Goal: Use online tool/utility: Utilize a website feature to perform a specific function

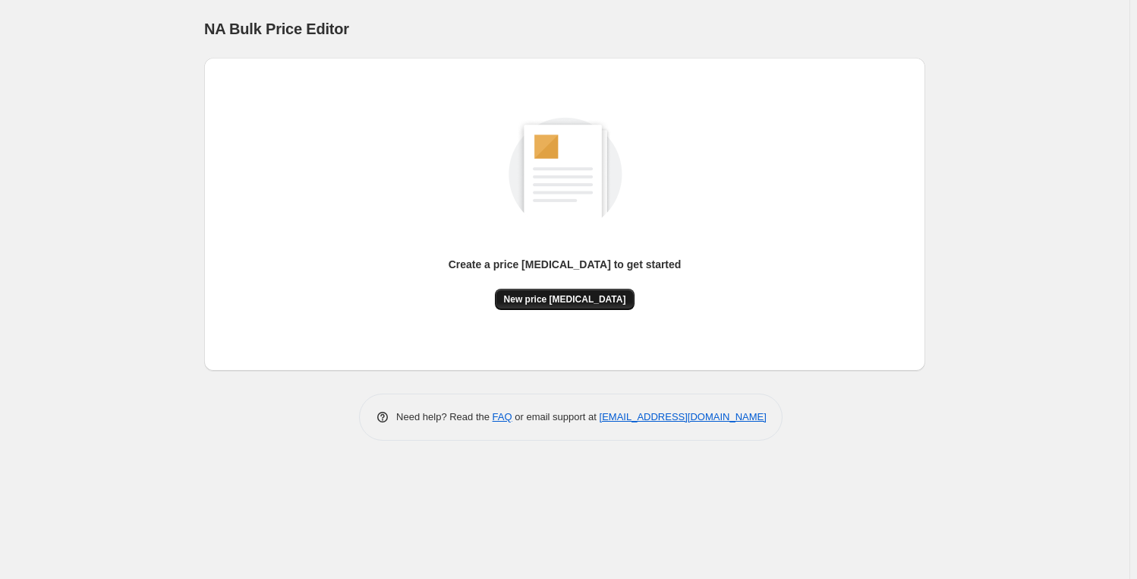
click at [577, 301] on span "New price [MEDICAL_DATA]" at bounding box center [565, 299] width 122 height 12
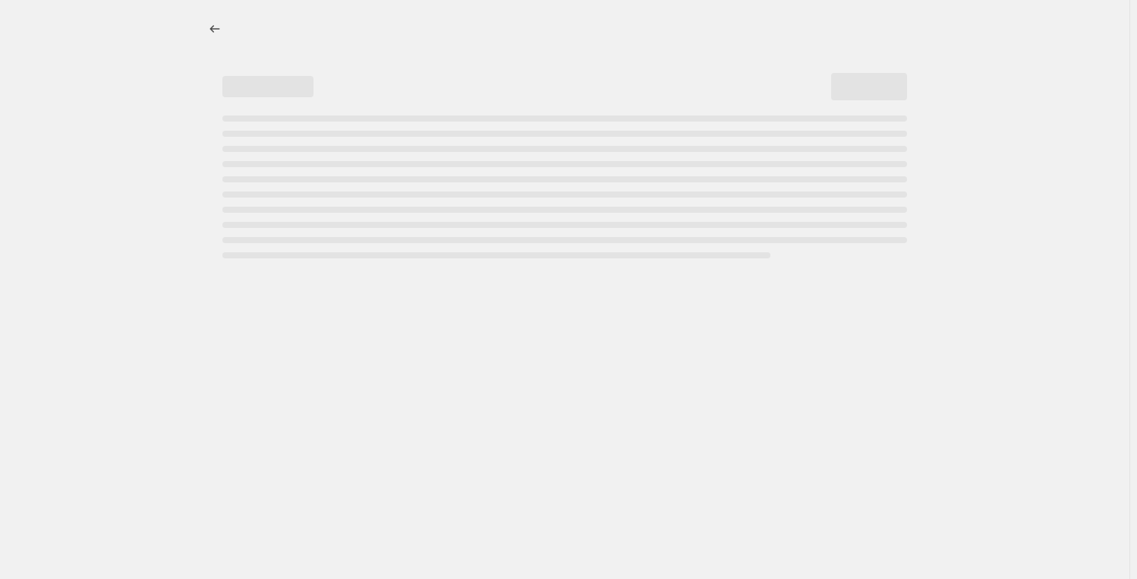
select select "percentage"
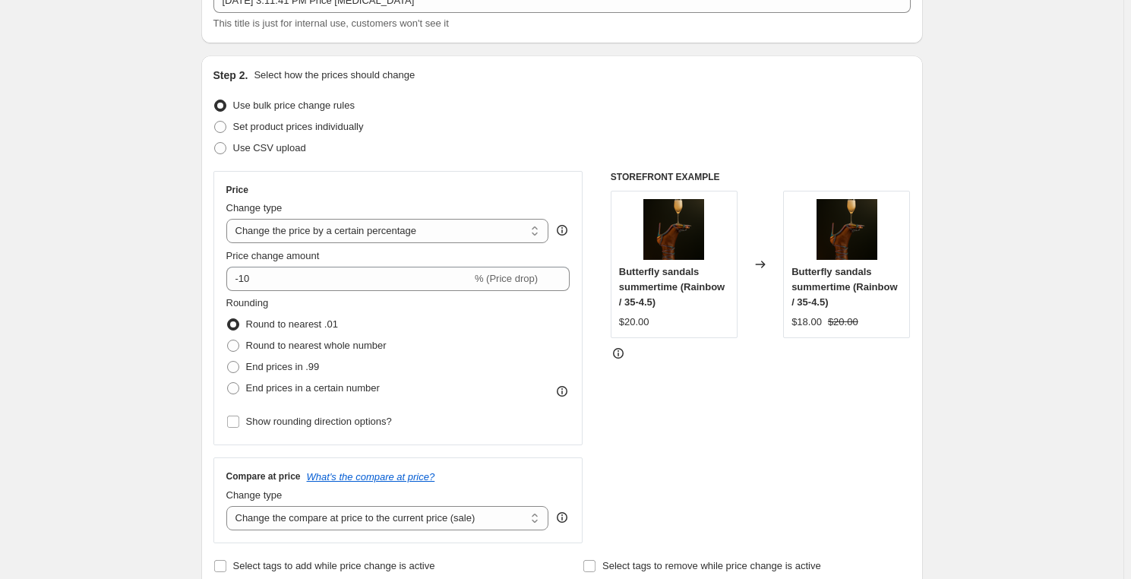
scroll to position [137, 0]
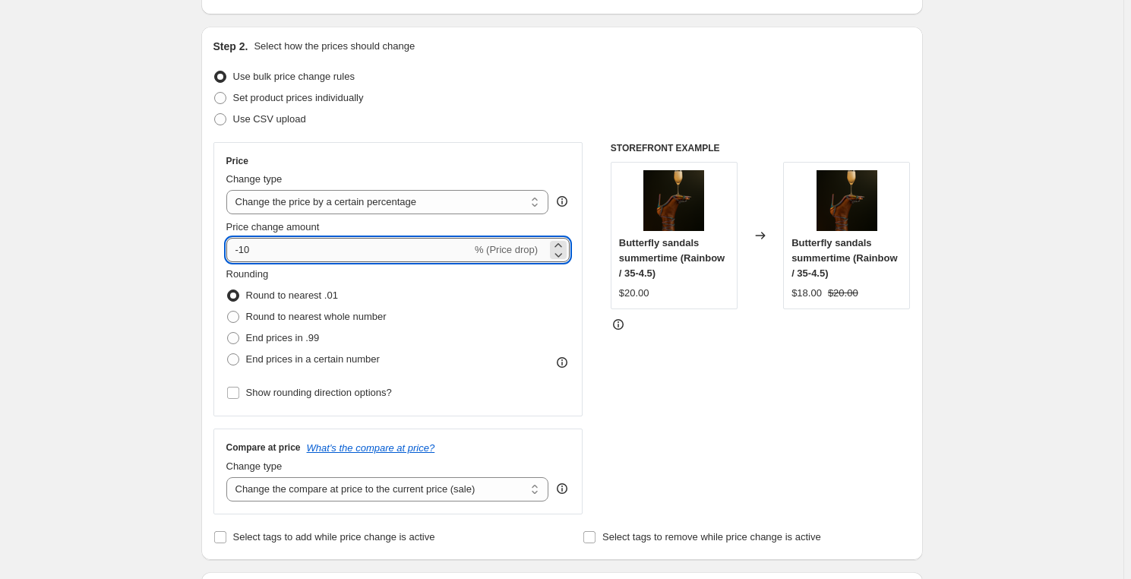
click at [265, 247] on input "-10" at bounding box center [348, 250] width 245 height 24
type input "-1"
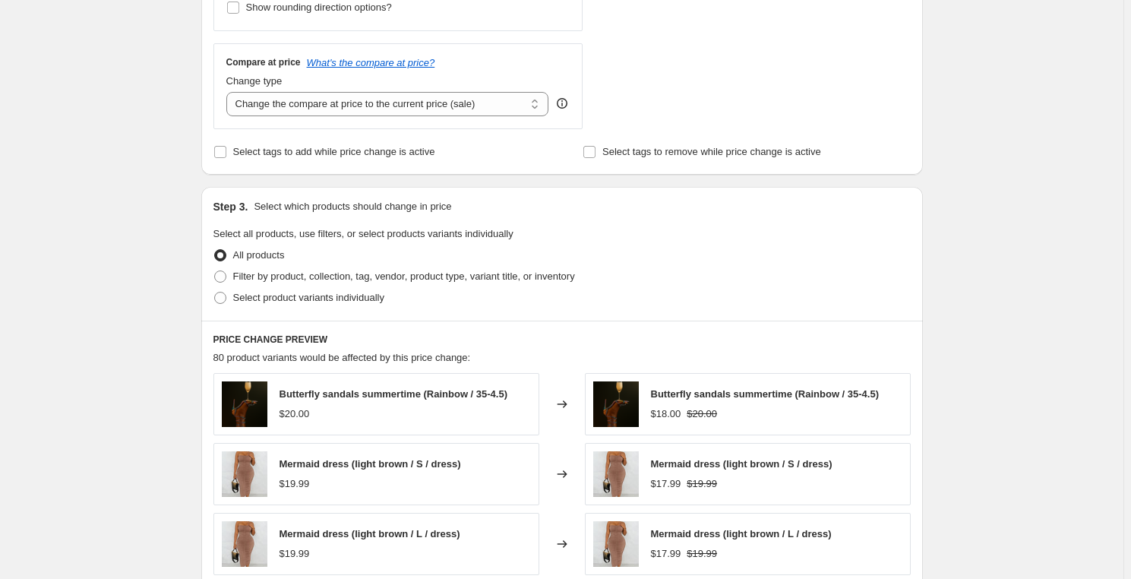
scroll to position [552, 0]
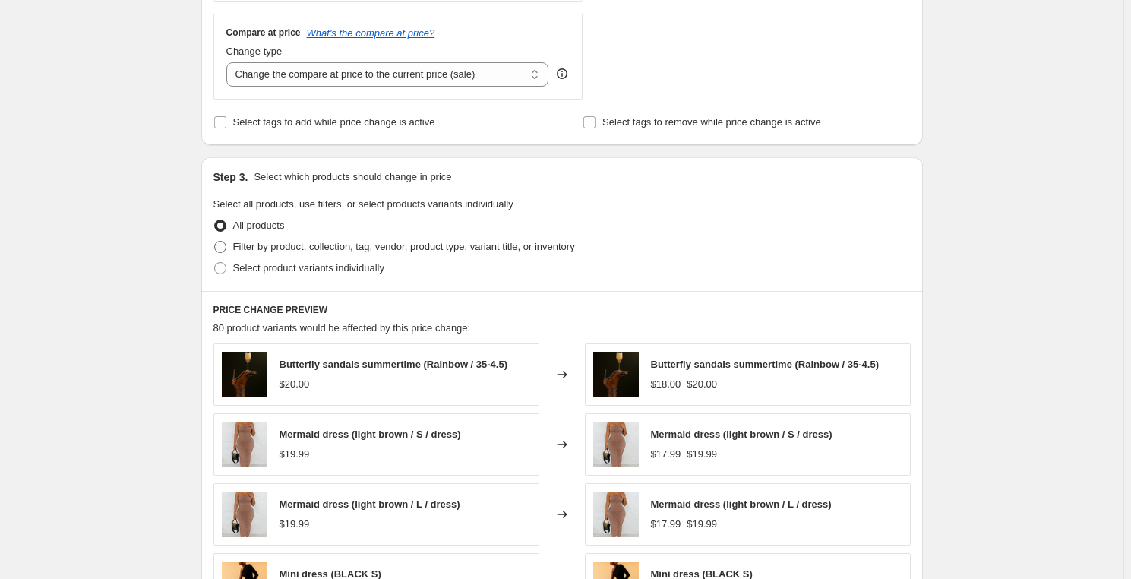
type input "-26"
click at [295, 247] on span "Filter by product, collection, tag, vendor, product type, variant title, or inv…" at bounding box center [404, 246] width 342 height 11
click at [215, 241] on input "Filter by product, collection, tag, vendor, product type, variant title, or inv…" at bounding box center [214, 241] width 1 height 1
radio input "true"
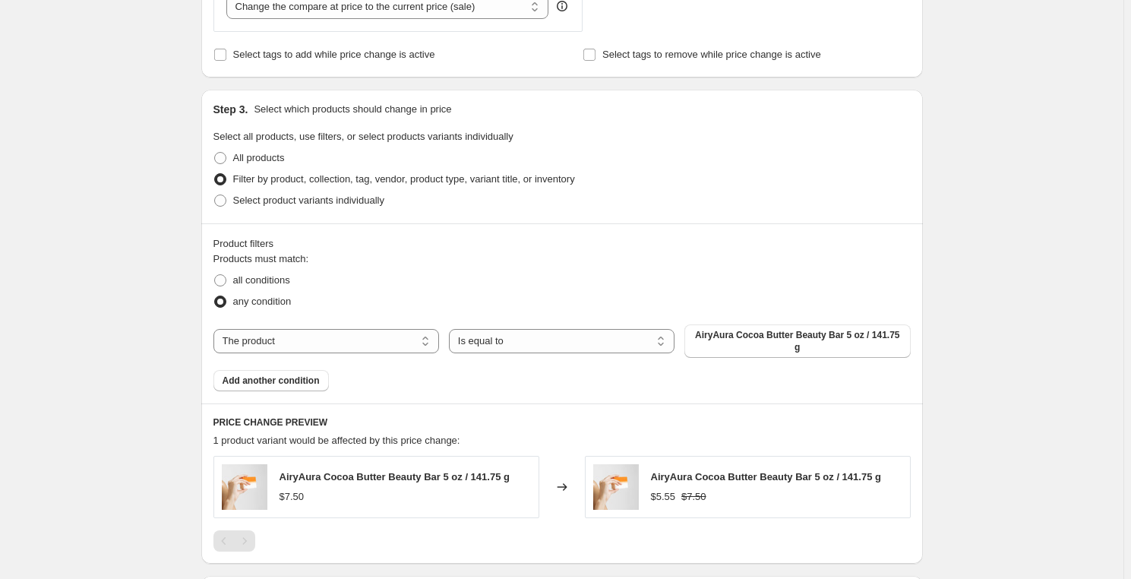
scroll to position [621, 0]
click at [282, 203] on span "Select product variants individually" at bounding box center [308, 198] width 151 height 11
click at [215, 194] on input "Select product variants individually" at bounding box center [214, 193] width 1 height 1
radio input "true"
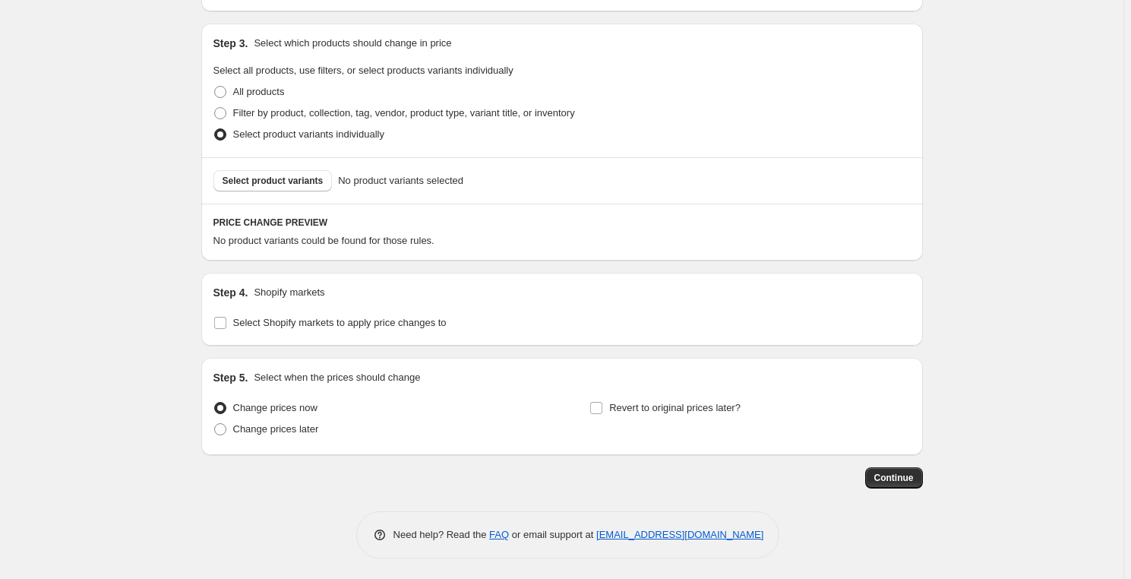
scroll to position [688, 0]
click at [320, 188] on button "Select product variants" at bounding box center [272, 178] width 119 height 21
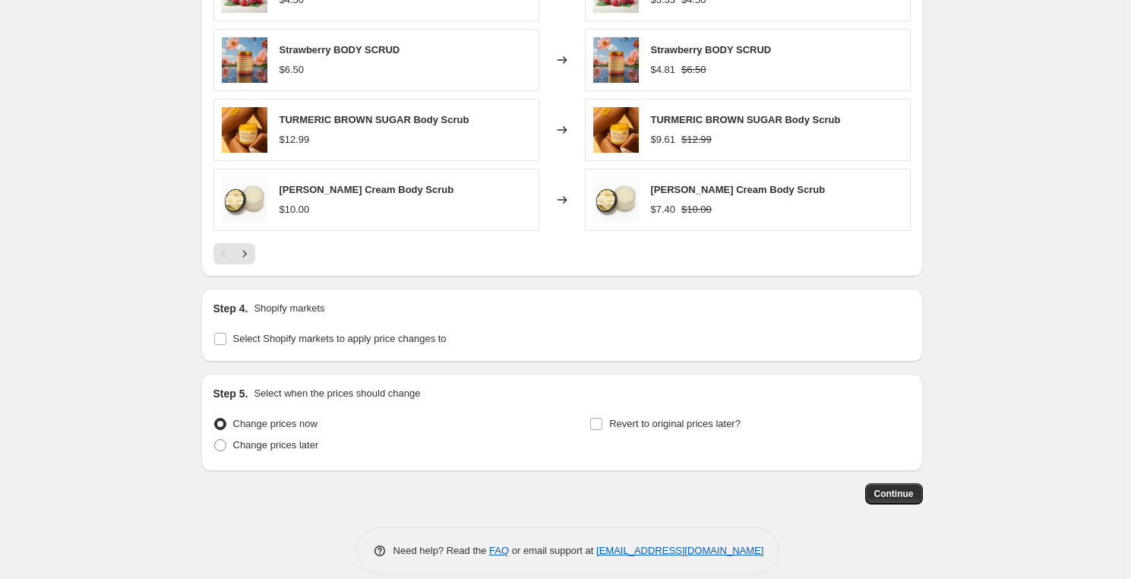
scroll to position [1070, 0]
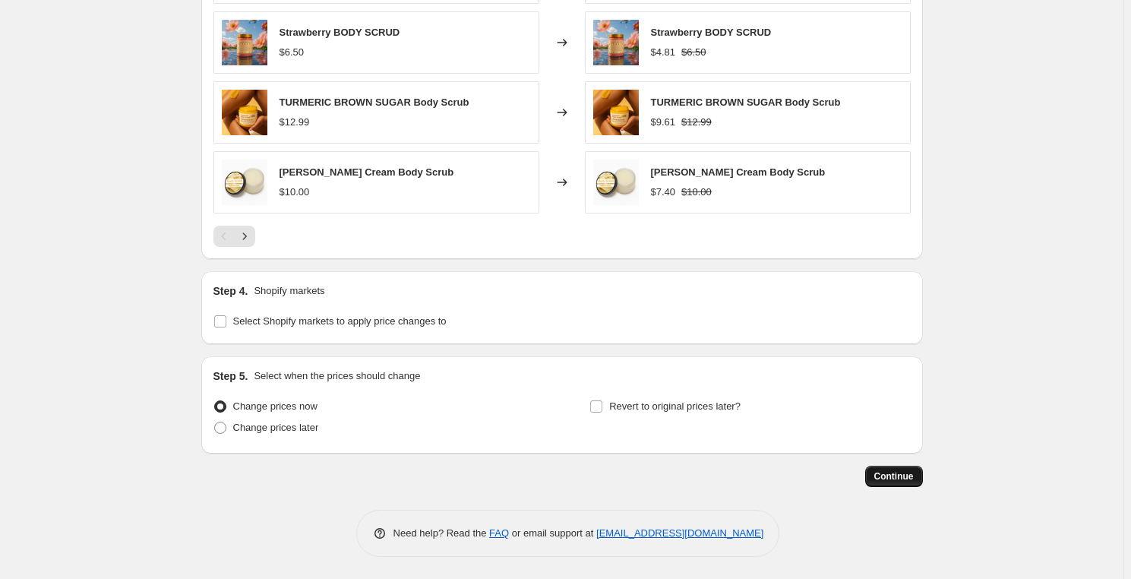
click at [895, 474] on span "Continue" at bounding box center [893, 476] width 39 height 12
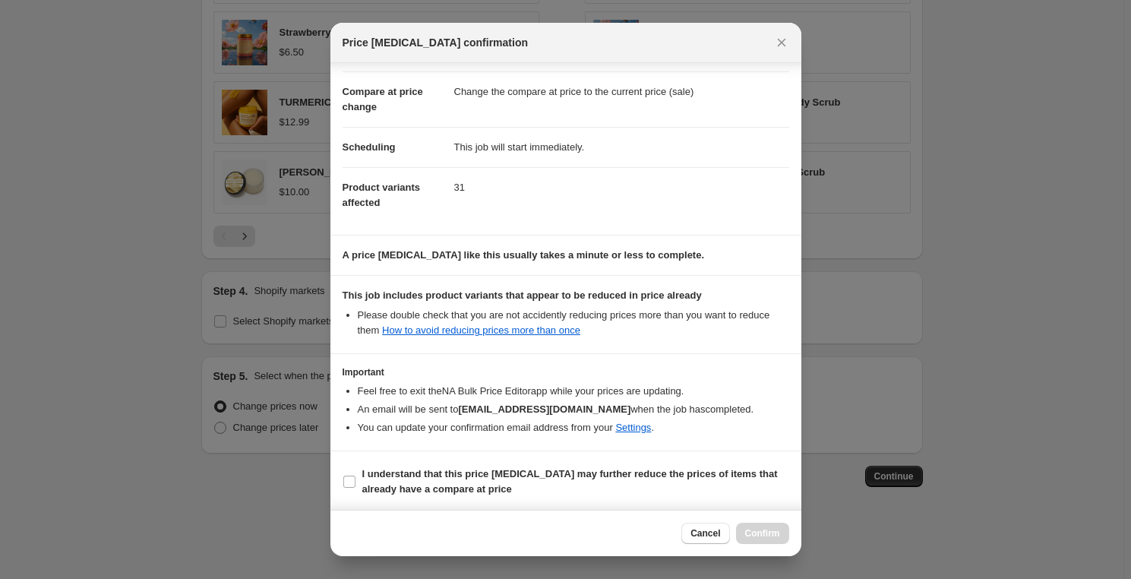
scroll to position [60, 0]
drag, startPoint x: 350, startPoint y: 477, endPoint x: 382, endPoint y: 472, distance: 32.2
click at [351, 477] on input "I understand that this price [MEDICAL_DATA] may further reduce the prices of it…" at bounding box center [349, 480] width 12 height 12
checkbox input "true"
click at [757, 528] on span "Confirm" at bounding box center [762, 533] width 35 height 12
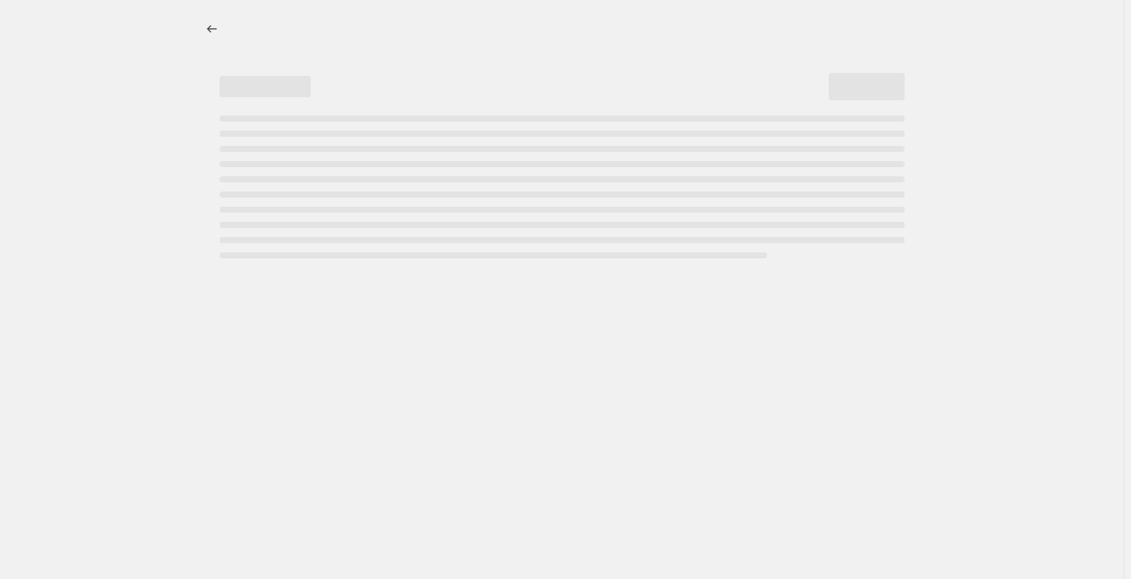
select select "percentage"
